Goal: Task Accomplishment & Management: Use online tool/utility

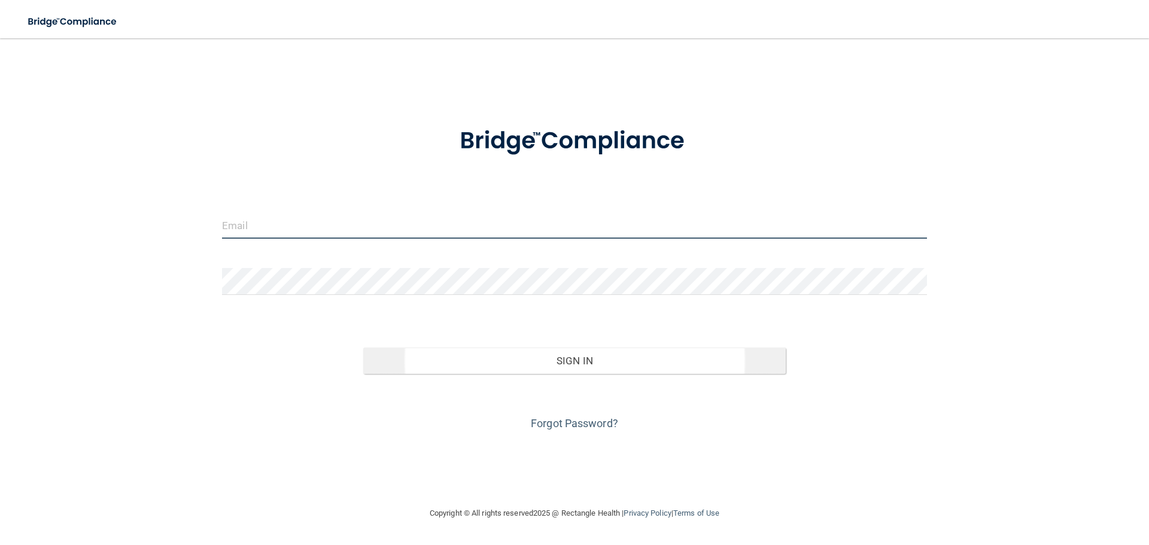
type input "[EMAIL_ADDRESS][DOMAIN_NAME]"
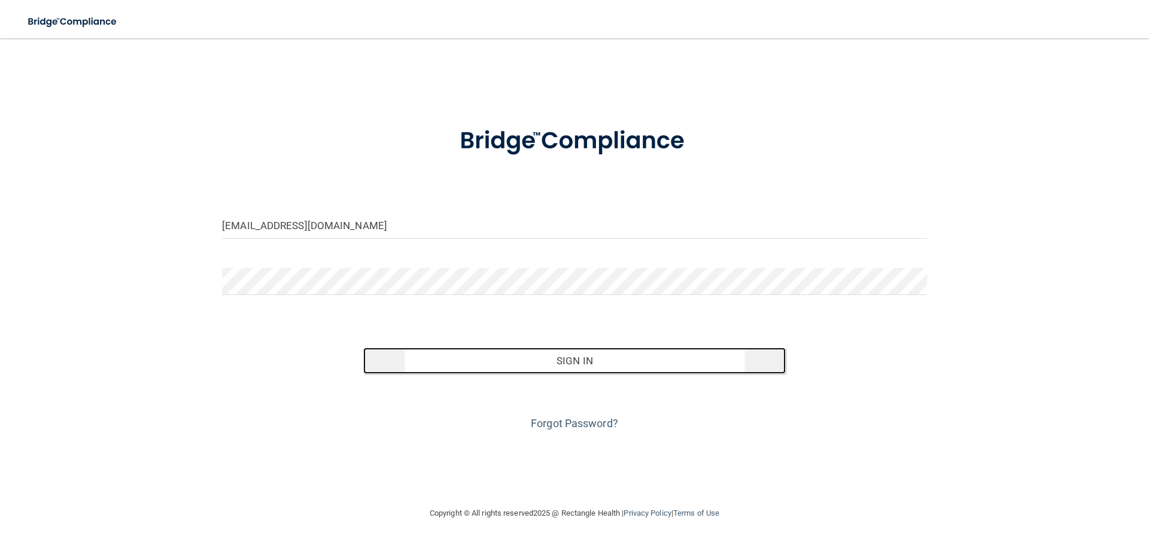
click at [605, 367] on button "Sign In" at bounding box center [574, 361] width 423 height 26
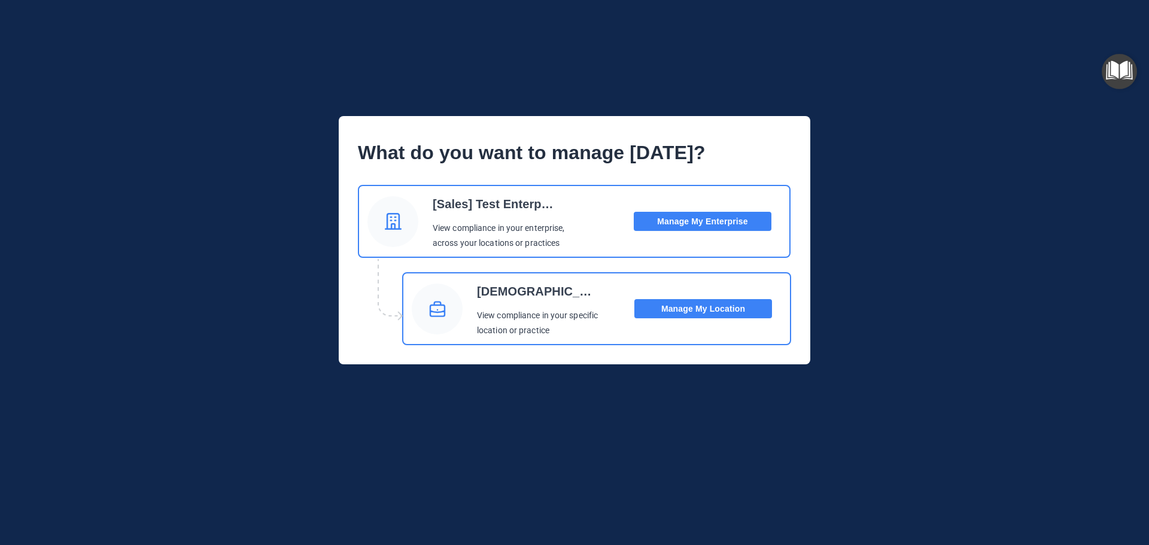
click at [691, 215] on button "Manage My Enterprise" at bounding box center [703, 221] width 138 height 19
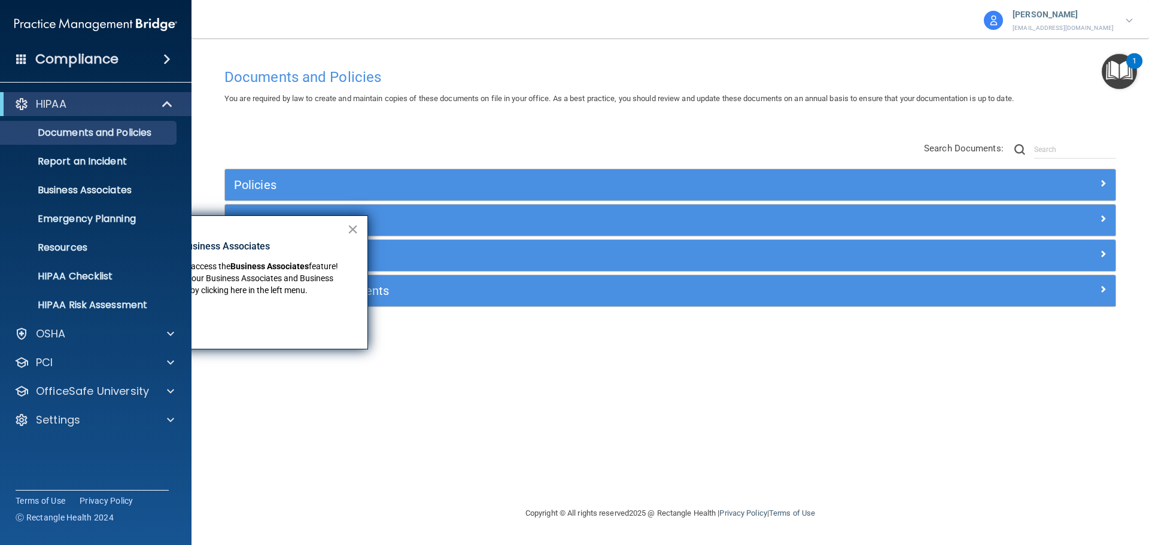
click at [298, 384] on div "Documents and Policies You are required by law to create and maintain copies of…" at bounding box center [670, 284] width 910 height 444
click at [354, 230] on button "×" at bounding box center [352, 229] width 11 height 19
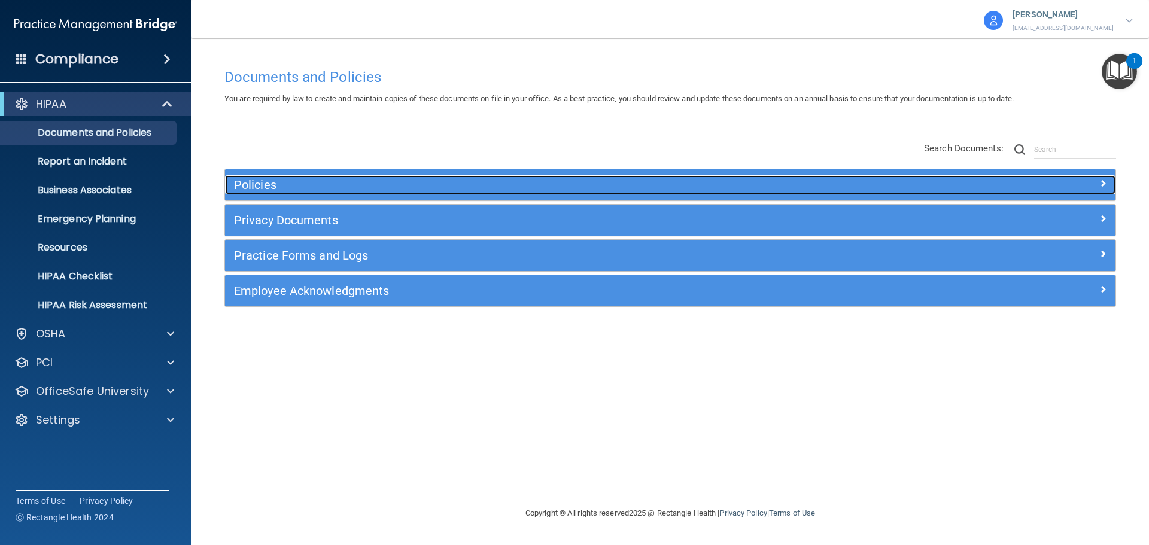
click at [291, 180] on h5 "Policies" at bounding box center [559, 184] width 650 height 13
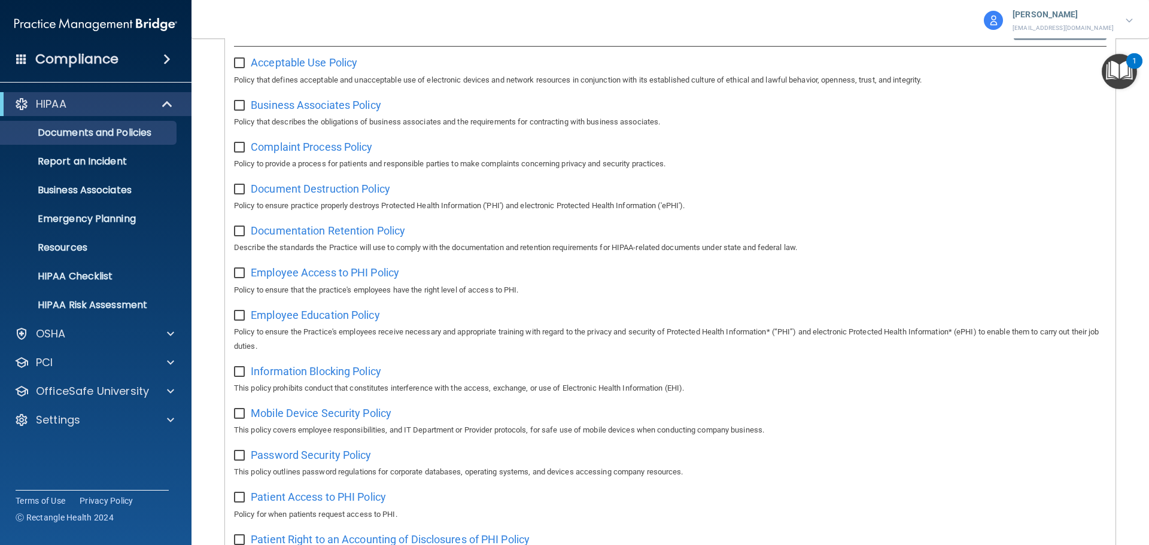
scroll to position [299, 0]
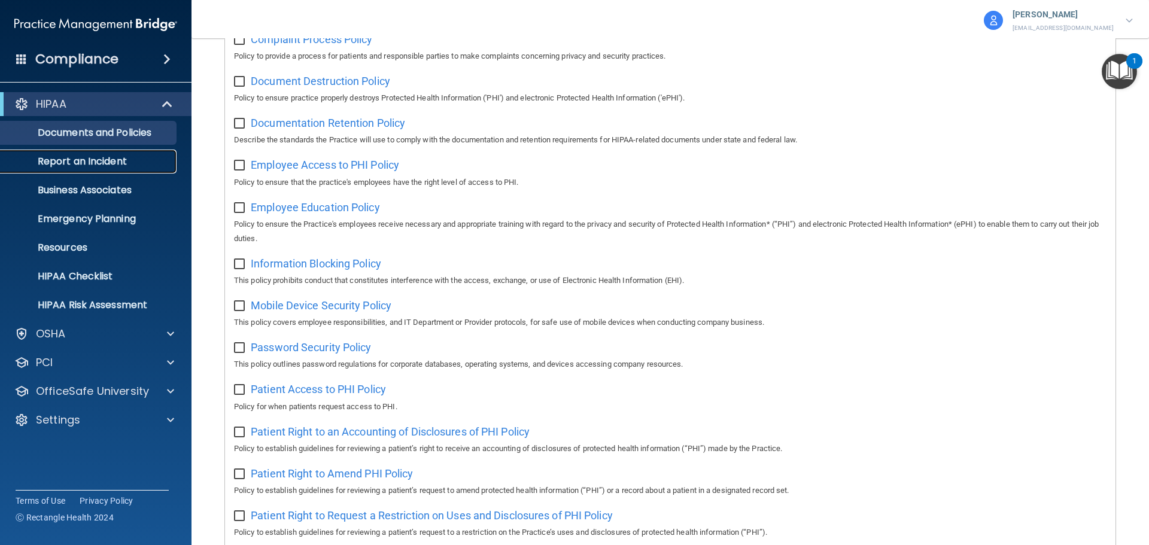
click at [107, 159] on p "Report an Incident" at bounding box center [89, 162] width 163 height 12
